Goal: Task Accomplishment & Management: Manage account settings

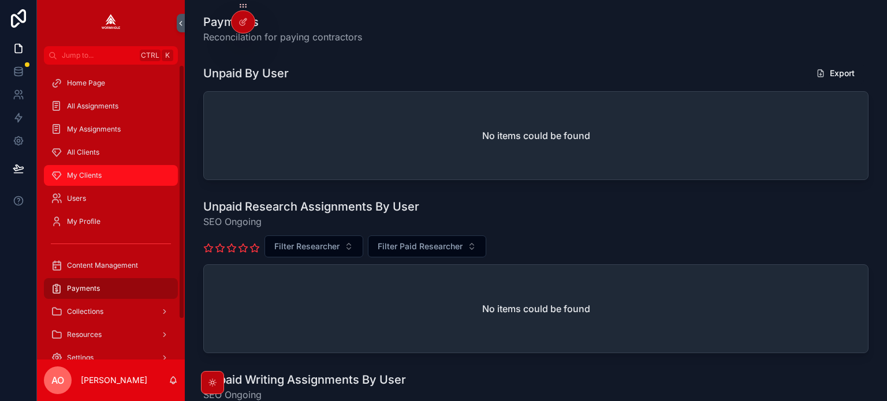
click at [74, 173] on span "My Clients" at bounding box center [84, 175] width 35 height 9
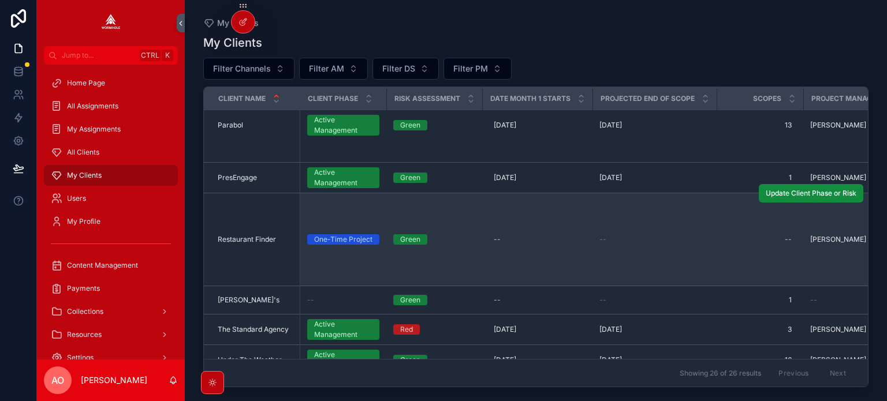
scroll to position [983, 0]
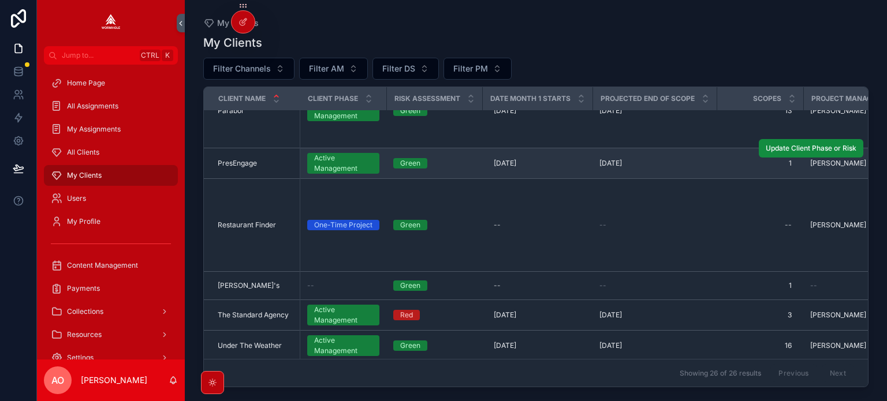
click at [232, 161] on span "PresEngage" at bounding box center [237, 163] width 39 height 9
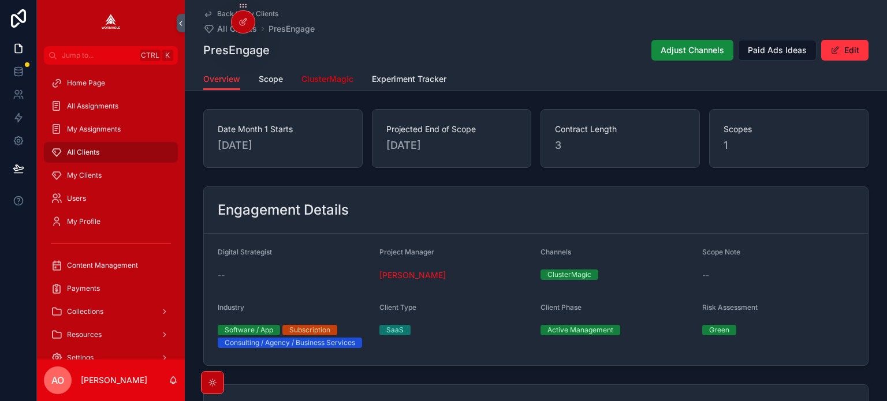
click at [312, 85] on link "ClusterMagic" at bounding box center [327, 80] width 52 height 23
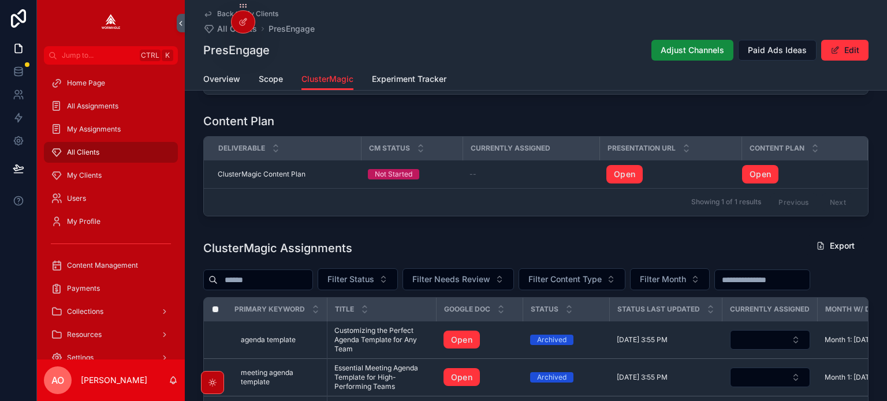
scroll to position [1039, 0]
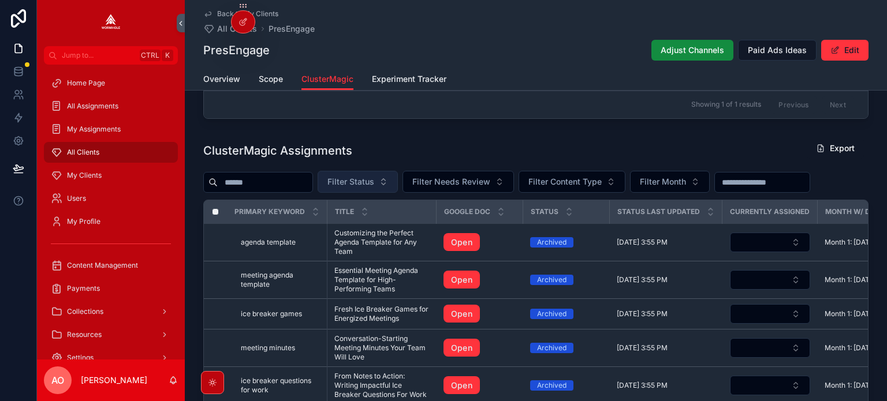
click at [372, 181] on span "Filter Status" at bounding box center [350, 182] width 47 height 12
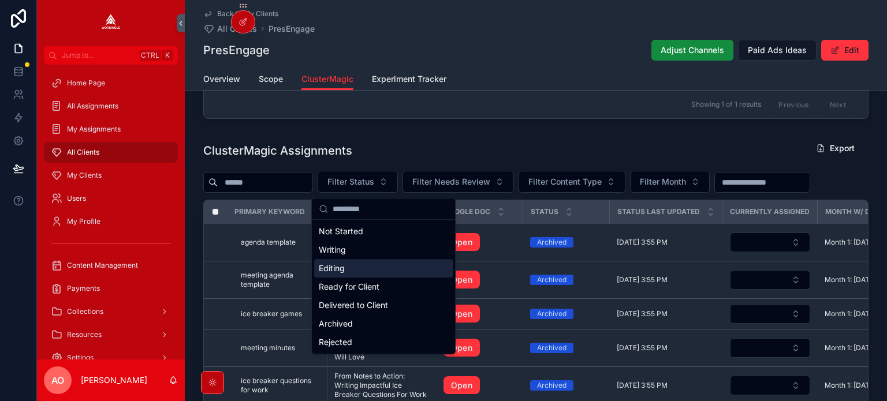
click at [357, 265] on div "Editing" at bounding box center [383, 268] width 139 height 18
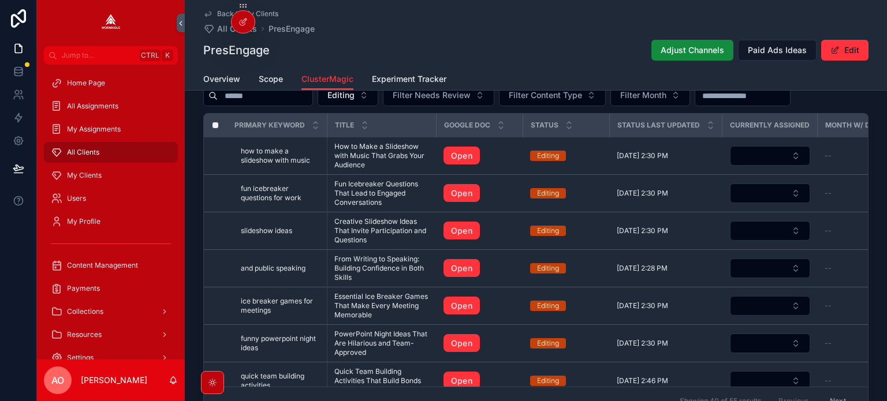
scroll to position [1106, 0]
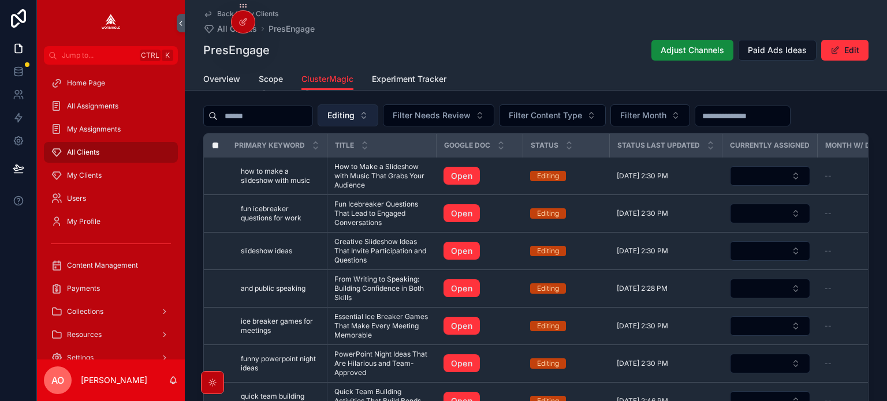
click at [355, 121] on span "Editing" at bounding box center [340, 116] width 27 height 12
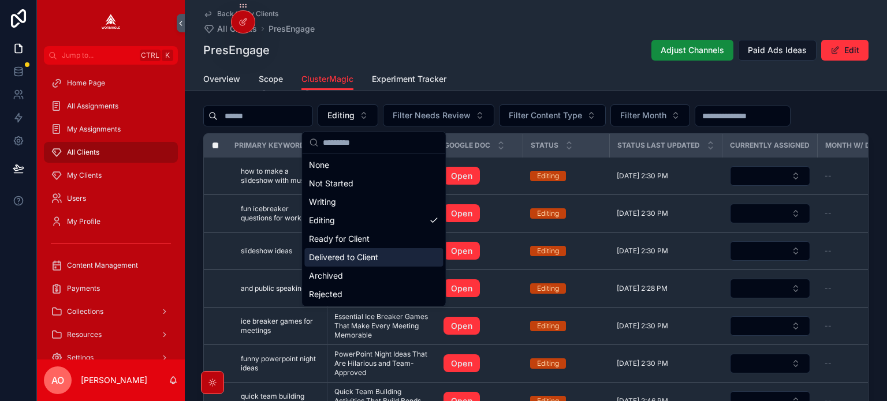
click at [372, 260] on div "Delivered to Client" at bounding box center [373, 257] width 139 height 18
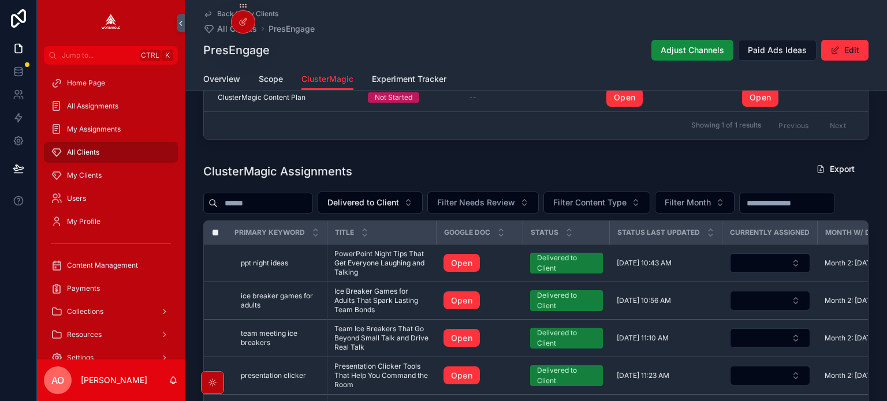
scroll to position [1016, 0]
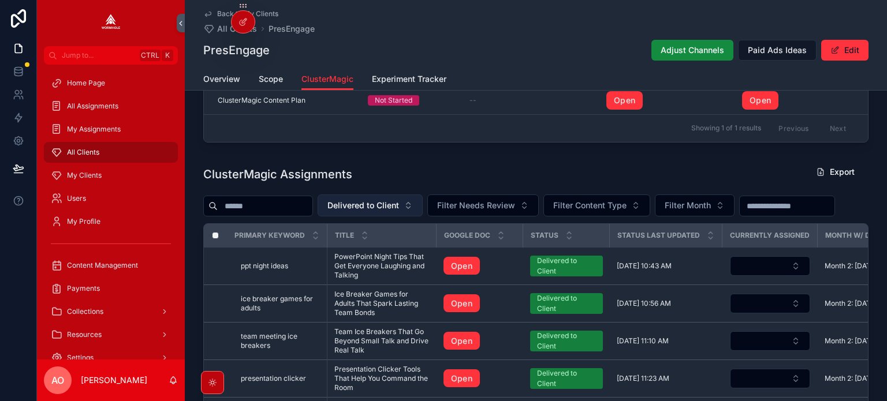
click at [399, 211] on span "Delivered to Client" at bounding box center [363, 206] width 72 height 12
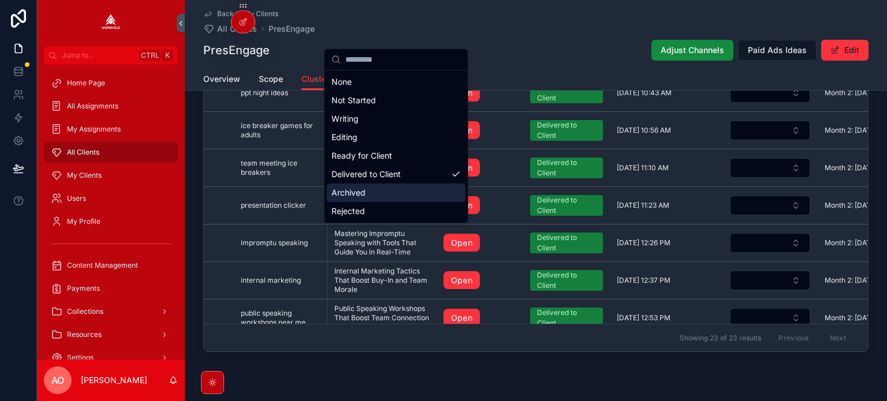
click at [362, 192] on div "Archived" at bounding box center [396, 193] width 139 height 18
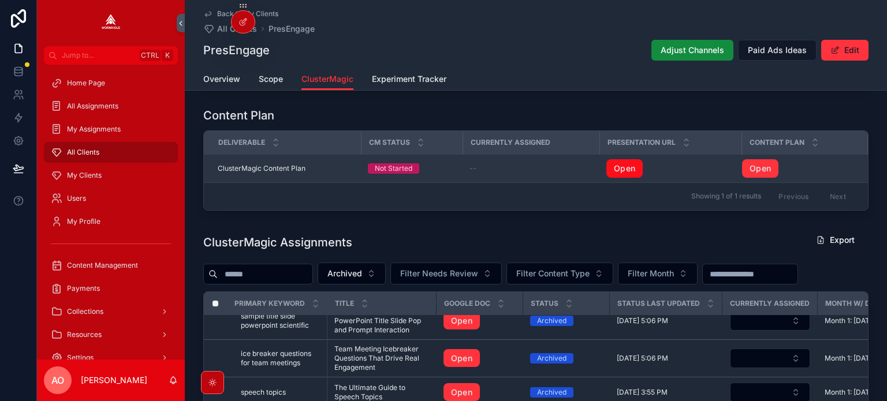
scroll to position [913, 0]
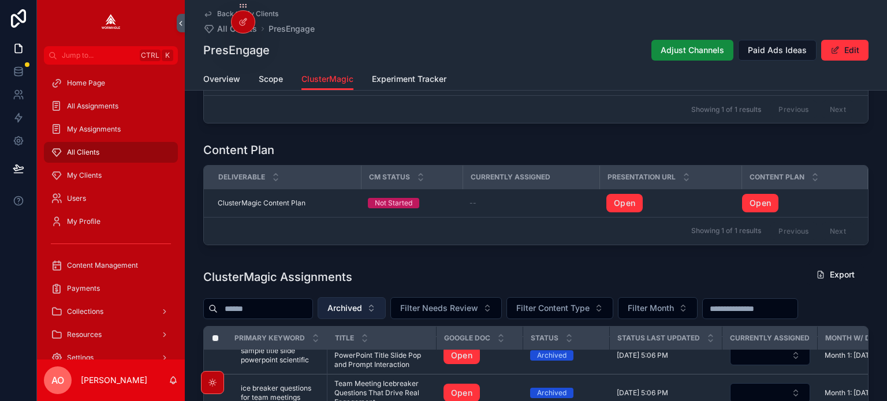
click at [362, 314] on span "Archived" at bounding box center [344, 309] width 35 height 12
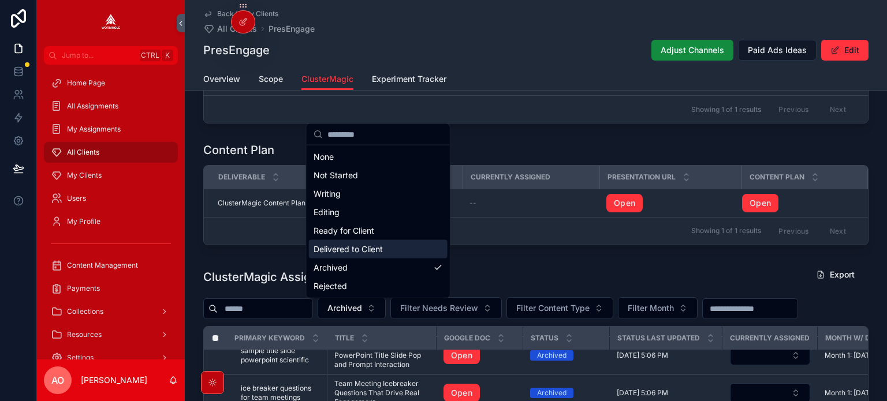
click at [362, 247] on div "Delivered to Client" at bounding box center [378, 249] width 139 height 18
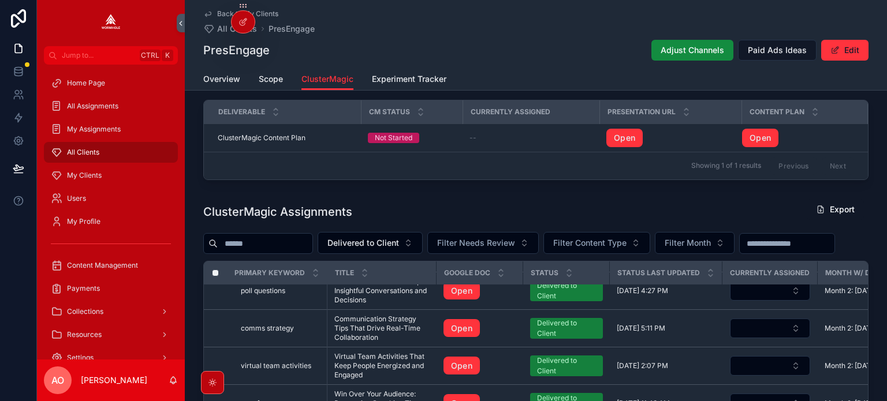
scroll to position [1029, 0]
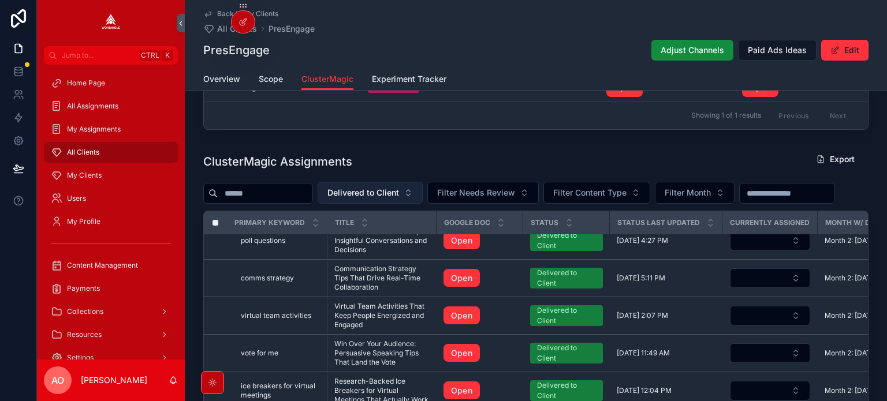
click at [388, 199] on span "Delivered to Client" at bounding box center [363, 193] width 72 height 12
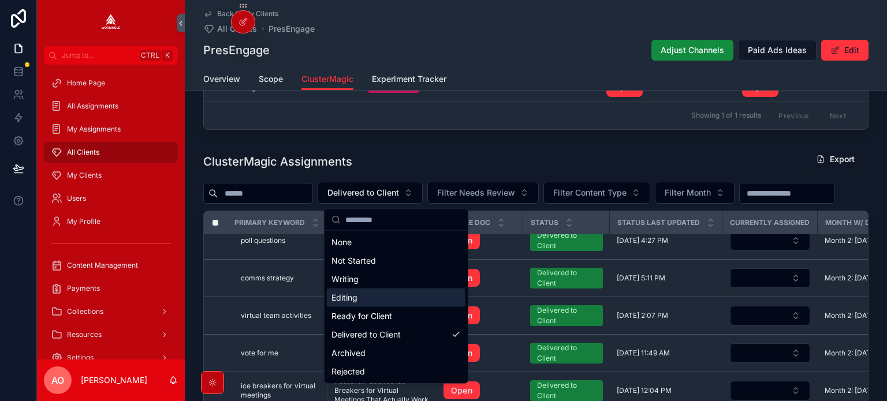
click at [367, 299] on div "Editing" at bounding box center [396, 298] width 139 height 18
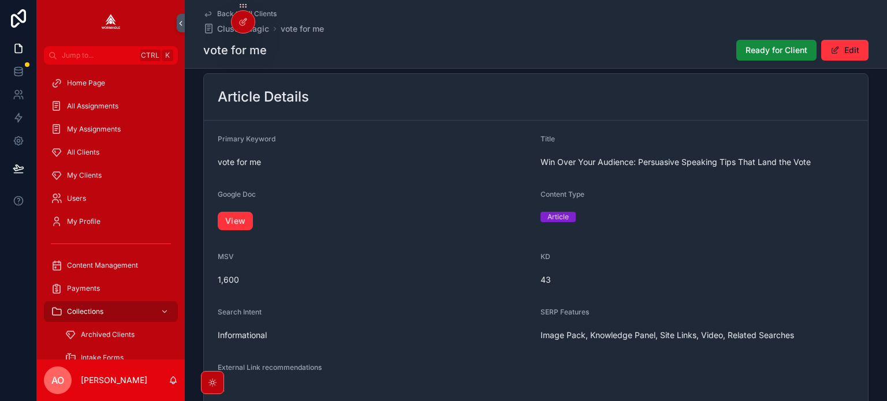
scroll to position [173, 0]
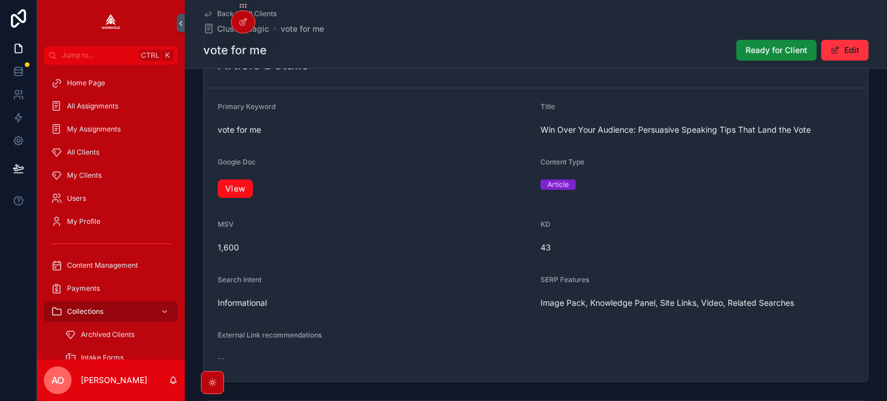
click at [233, 193] on link "View" at bounding box center [235, 189] width 35 height 18
click at [776, 47] on span "Ready for Client" at bounding box center [777, 50] width 62 height 12
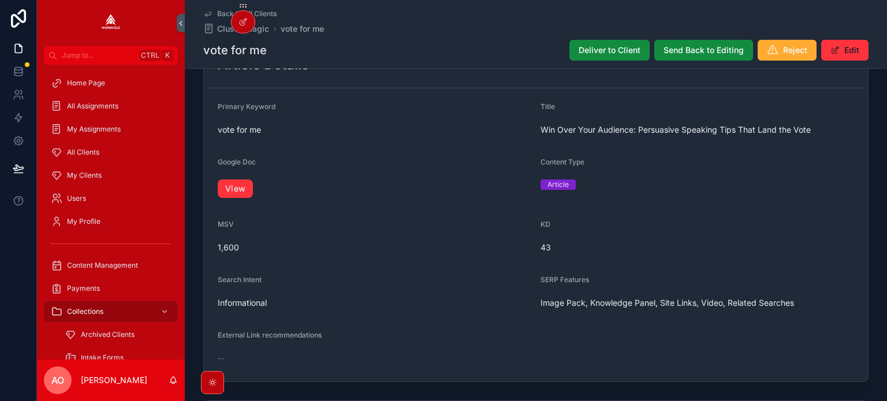
scroll to position [167, 0]
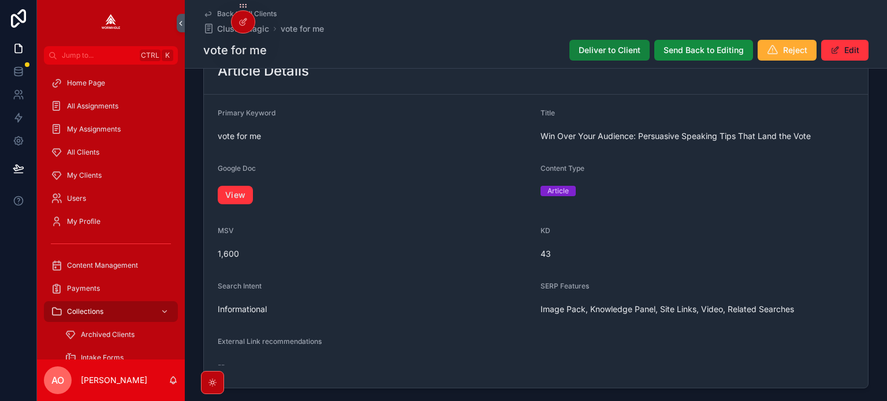
click at [627, 49] on span "Deliver to Client" at bounding box center [610, 50] width 62 height 12
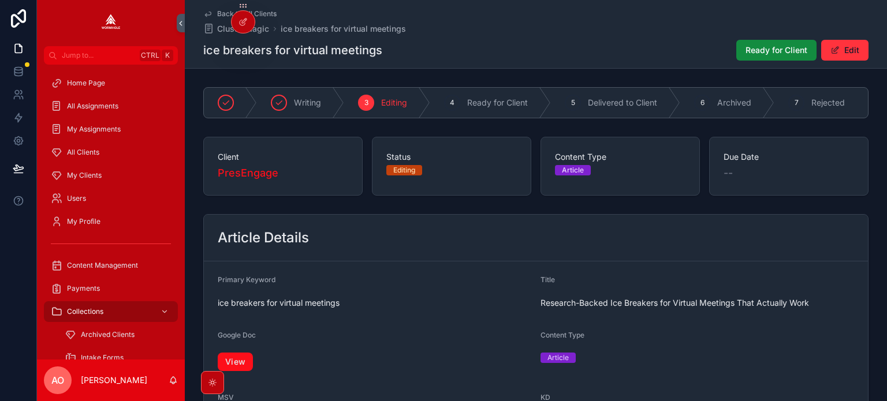
click at [244, 367] on link "View" at bounding box center [235, 362] width 35 height 18
click at [767, 53] on span "Ready for Client" at bounding box center [777, 50] width 62 height 12
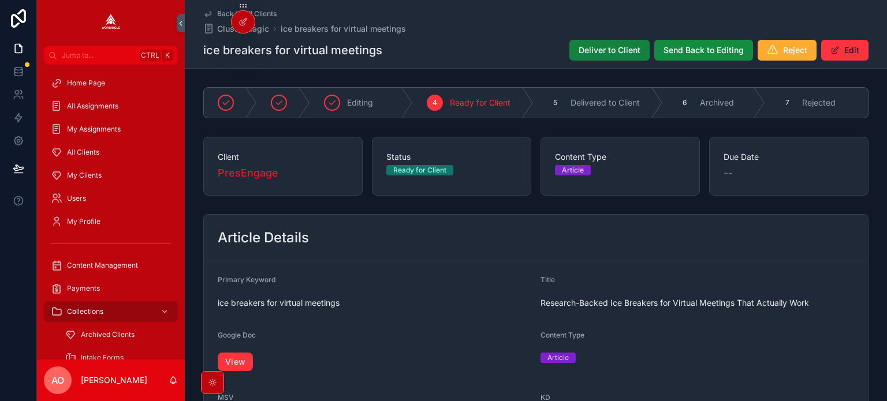
click at [621, 57] on button "Deliver to Client" at bounding box center [609, 50] width 80 height 21
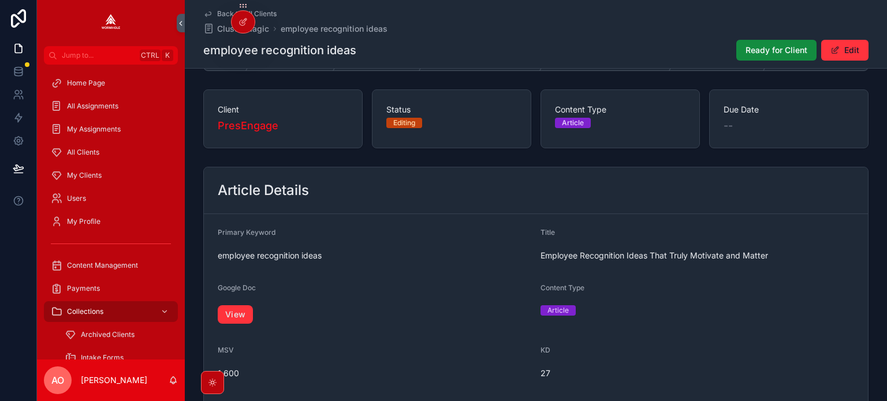
scroll to position [115, 0]
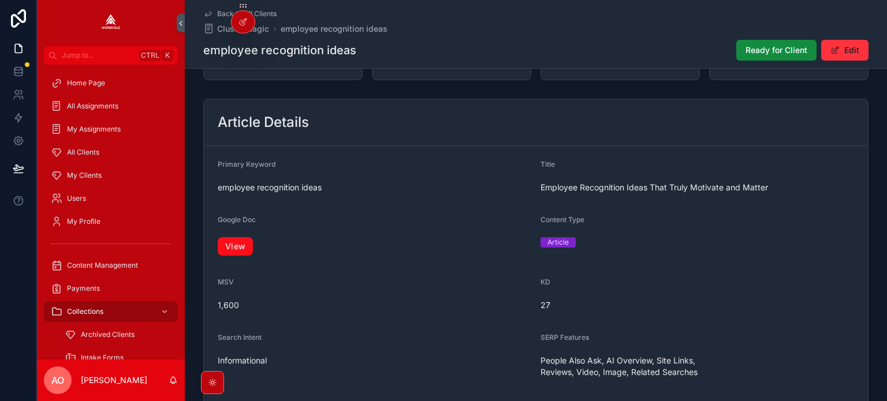
click at [226, 255] on link "View" at bounding box center [235, 246] width 35 height 18
click at [766, 53] on span "Ready for Client" at bounding box center [777, 50] width 62 height 12
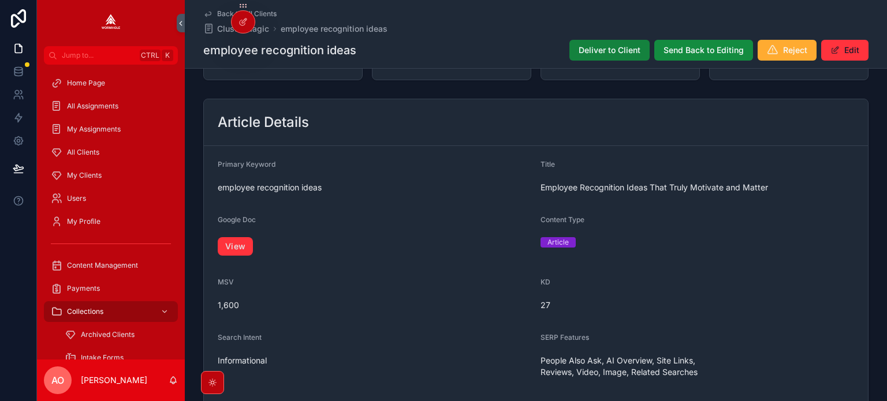
click at [588, 54] on span "Deliver to Client" at bounding box center [610, 50] width 62 height 12
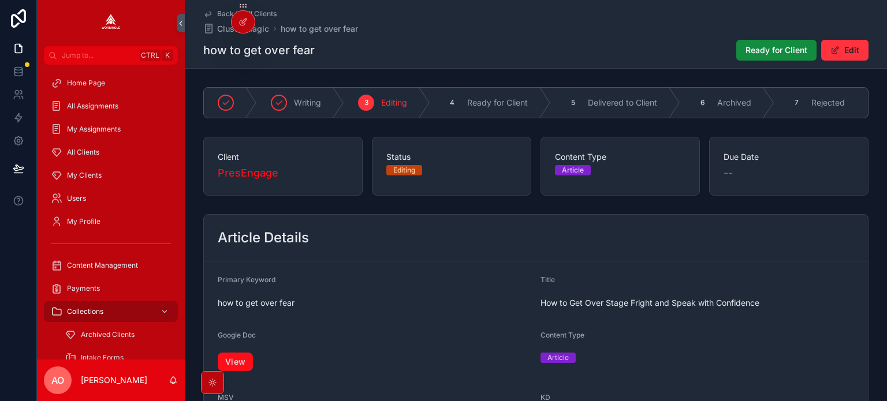
click at [243, 364] on link "View" at bounding box center [235, 362] width 35 height 18
click at [780, 54] on span "Ready for Client" at bounding box center [777, 50] width 62 height 12
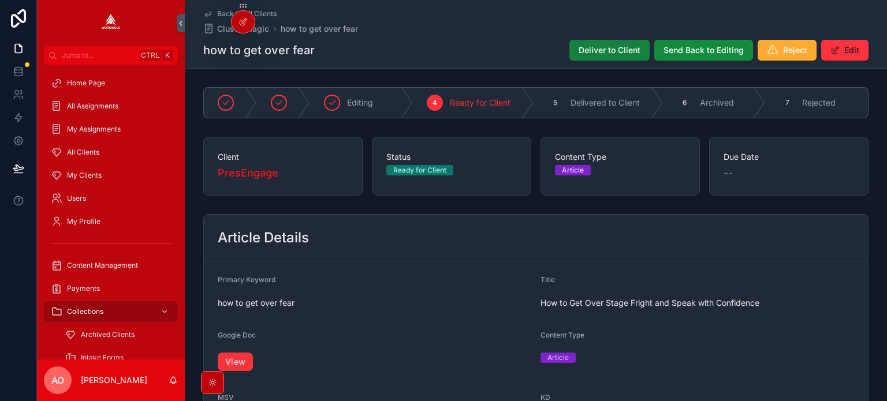
click at [609, 57] on button "Deliver to Client" at bounding box center [609, 50] width 80 height 21
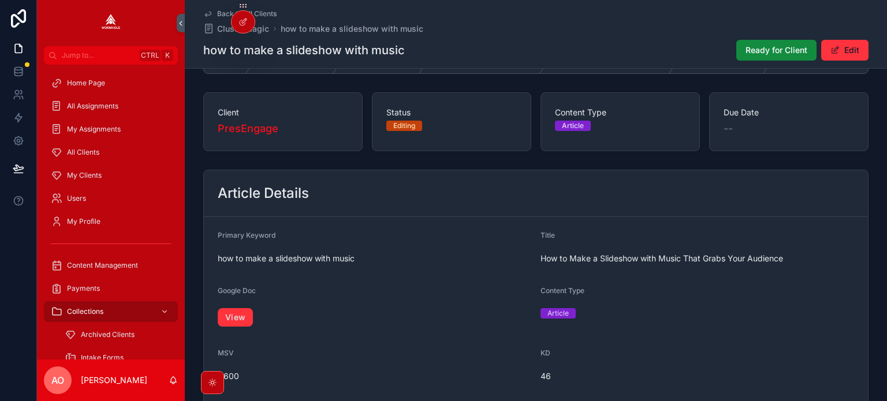
scroll to position [58, 0]
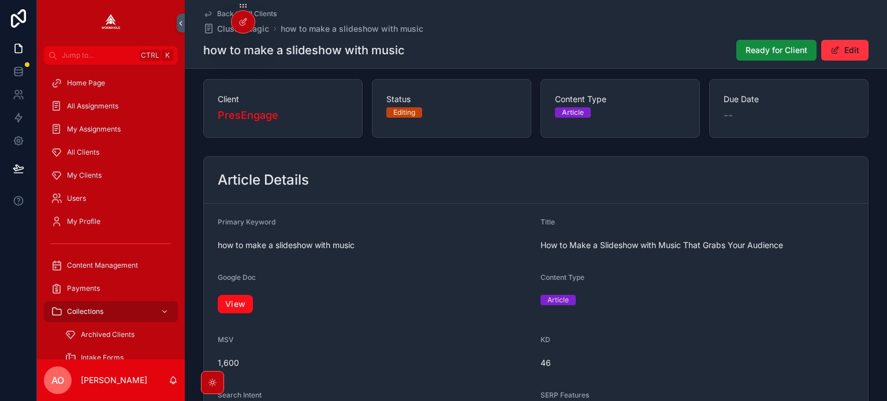
click at [244, 304] on link "View" at bounding box center [235, 304] width 35 height 18
click at [757, 47] on span "Ready for Client" at bounding box center [777, 50] width 62 height 12
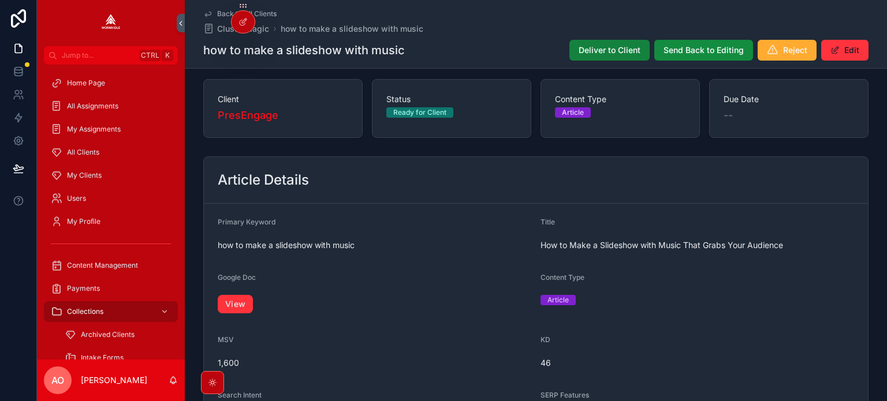
click at [629, 40] on button "Deliver to Client" at bounding box center [609, 50] width 80 height 21
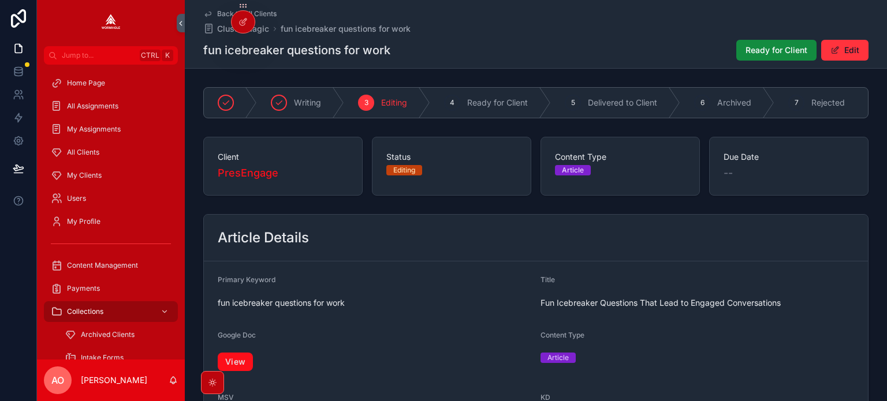
click at [240, 370] on link "View" at bounding box center [235, 362] width 35 height 18
click at [764, 47] on span "Ready for Client" at bounding box center [777, 50] width 62 height 12
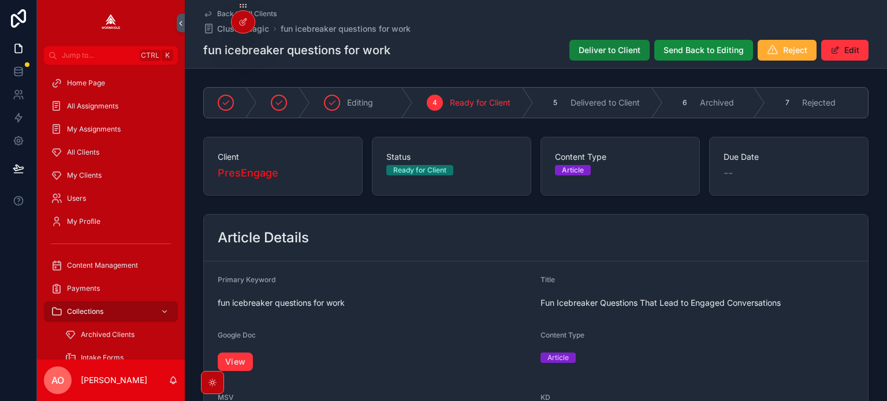
click at [604, 48] on span "Deliver to Client" at bounding box center [610, 50] width 62 height 12
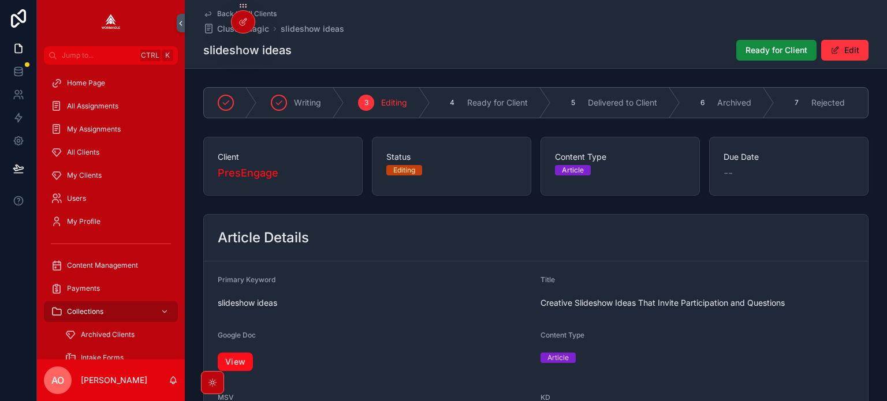
click at [233, 371] on link "View" at bounding box center [235, 362] width 35 height 18
click at [755, 49] on span "Ready for Client" at bounding box center [777, 50] width 62 height 12
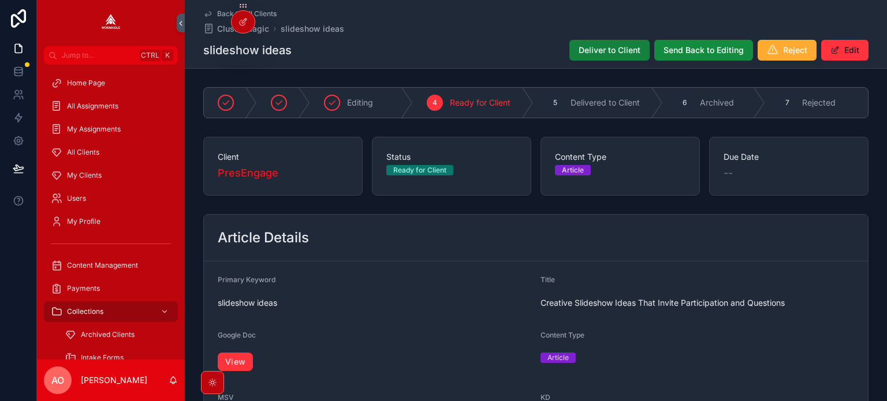
click at [616, 50] on span "Deliver to Client" at bounding box center [610, 50] width 62 height 12
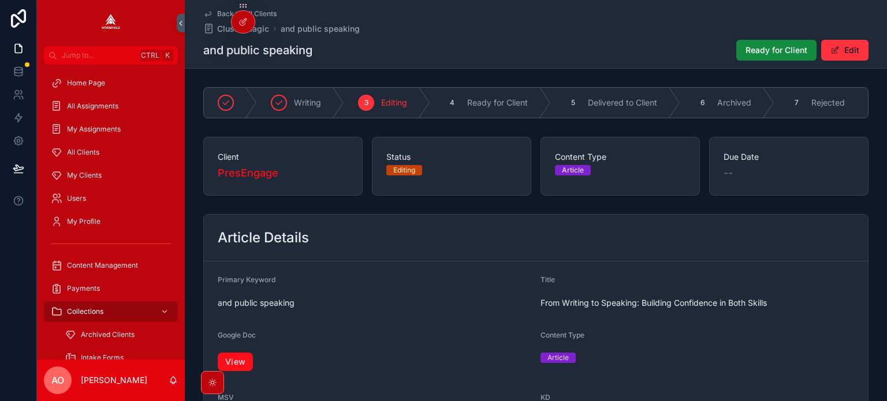
click at [245, 364] on link "View" at bounding box center [235, 362] width 35 height 18
